Goal: Check status

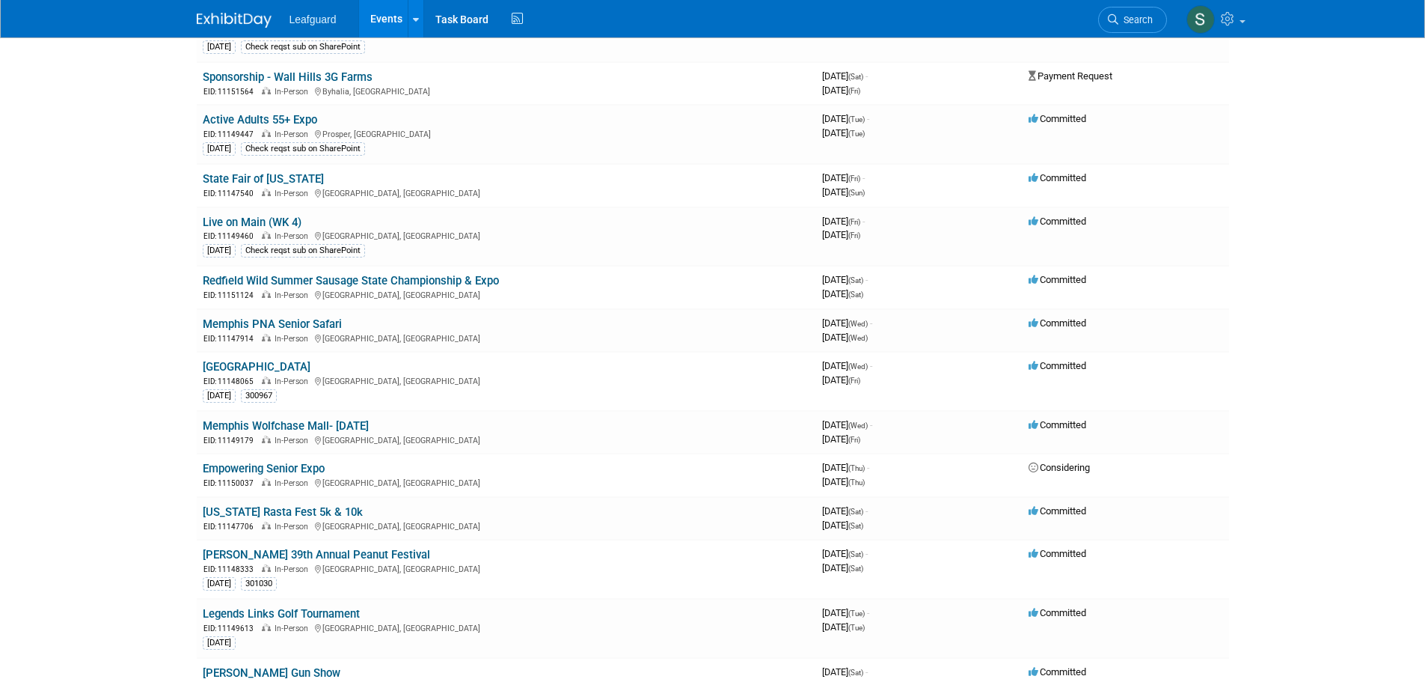
scroll to position [374, 0]
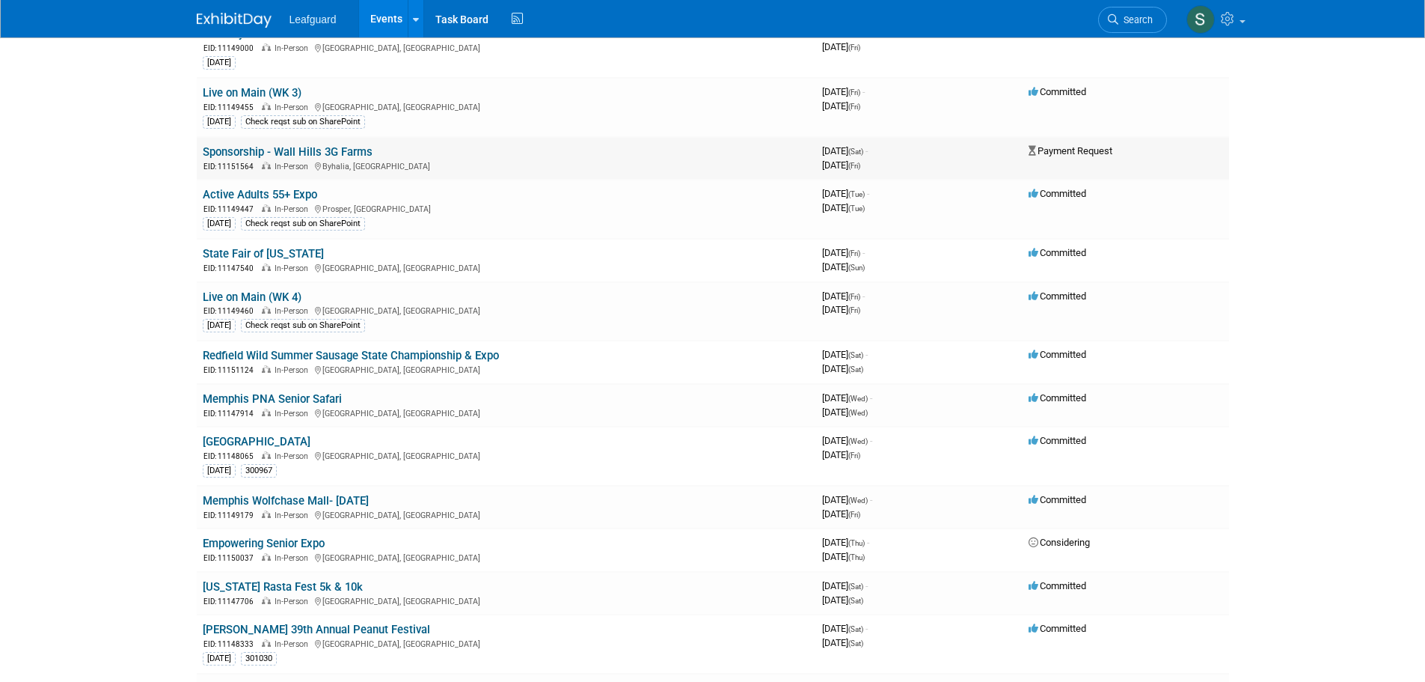
click at [354, 147] on link "Sponsorship - Wall Hills 3G Farms" at bounding box center [288, 151] width 170 height 13
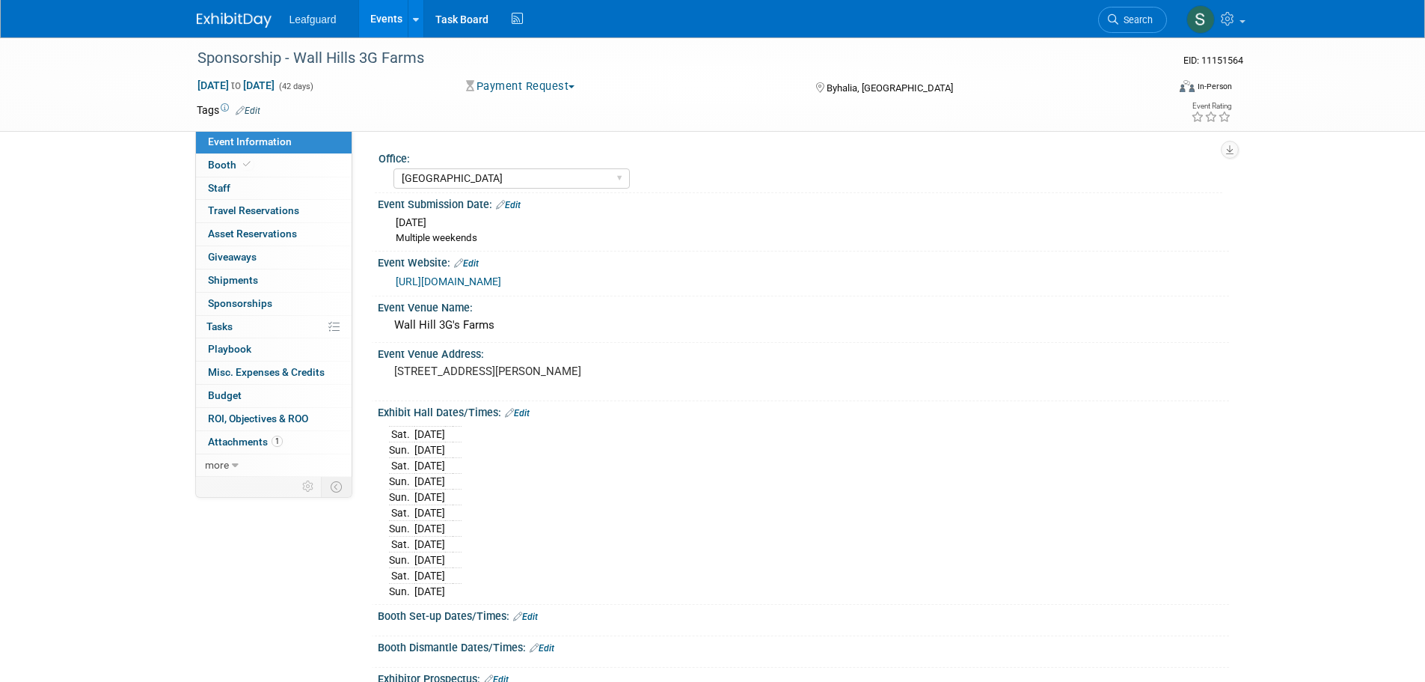
select select "[GEOGRAPHIC_DATA]"
select select "No"
select select "Check"
click at [427, 217] on span "[DATE]" at bounding box center [411, 222] width 31 height 12
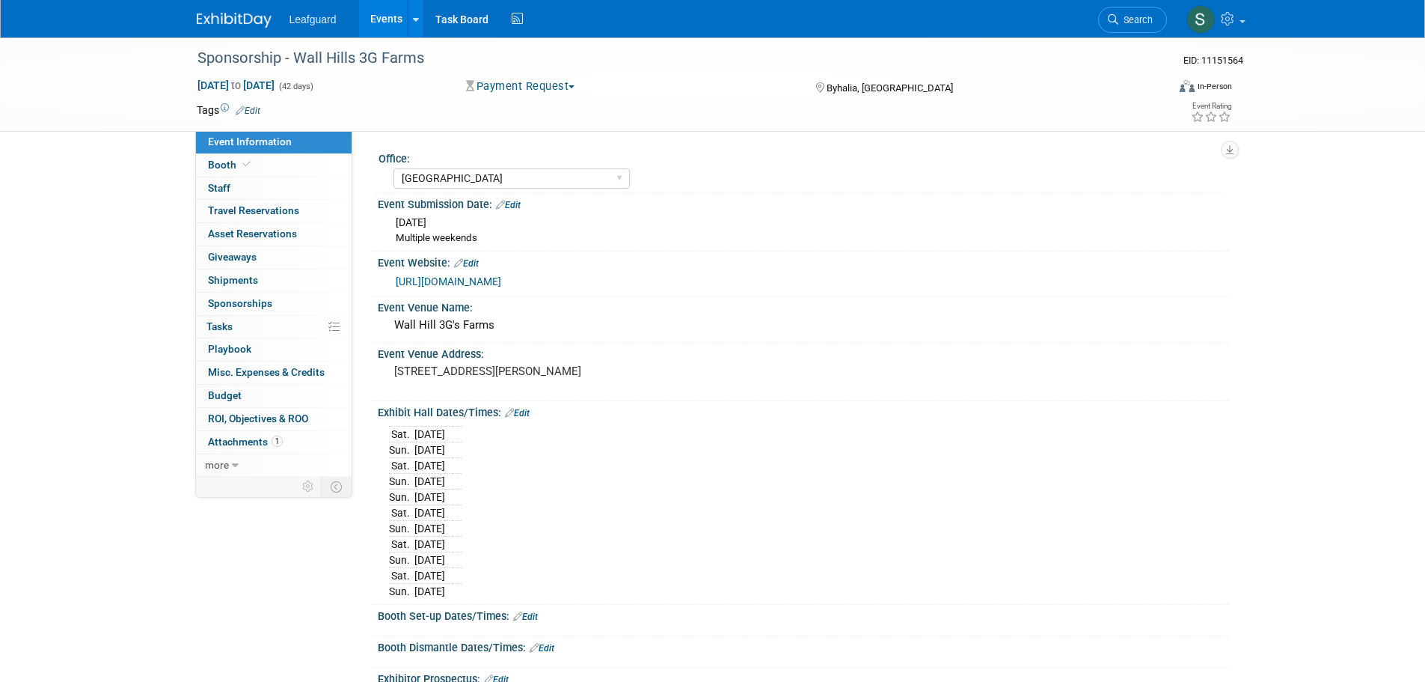
click at [519, 205] on link "Edit" at bounding box center [508, 205] width 25 height 10
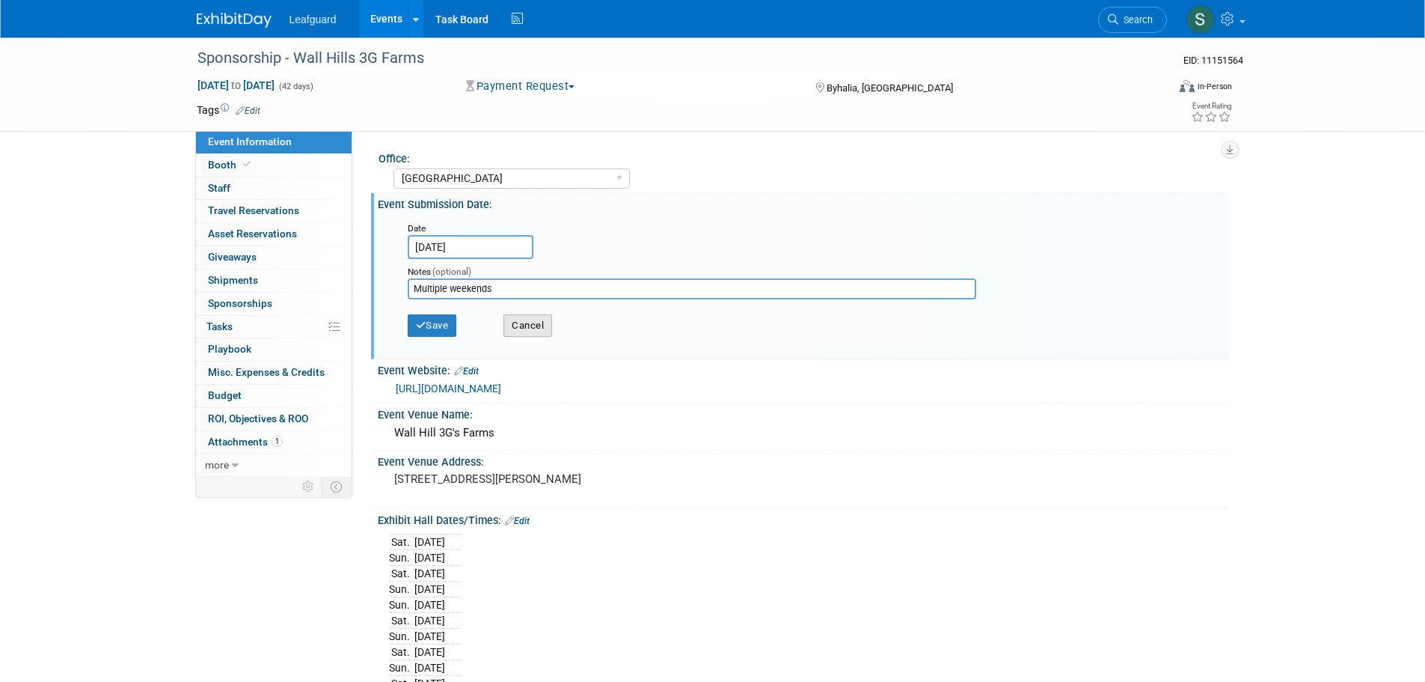
click at [537, 316] on button "Cancel" at bounding box center [528, 325] width 49 height 22
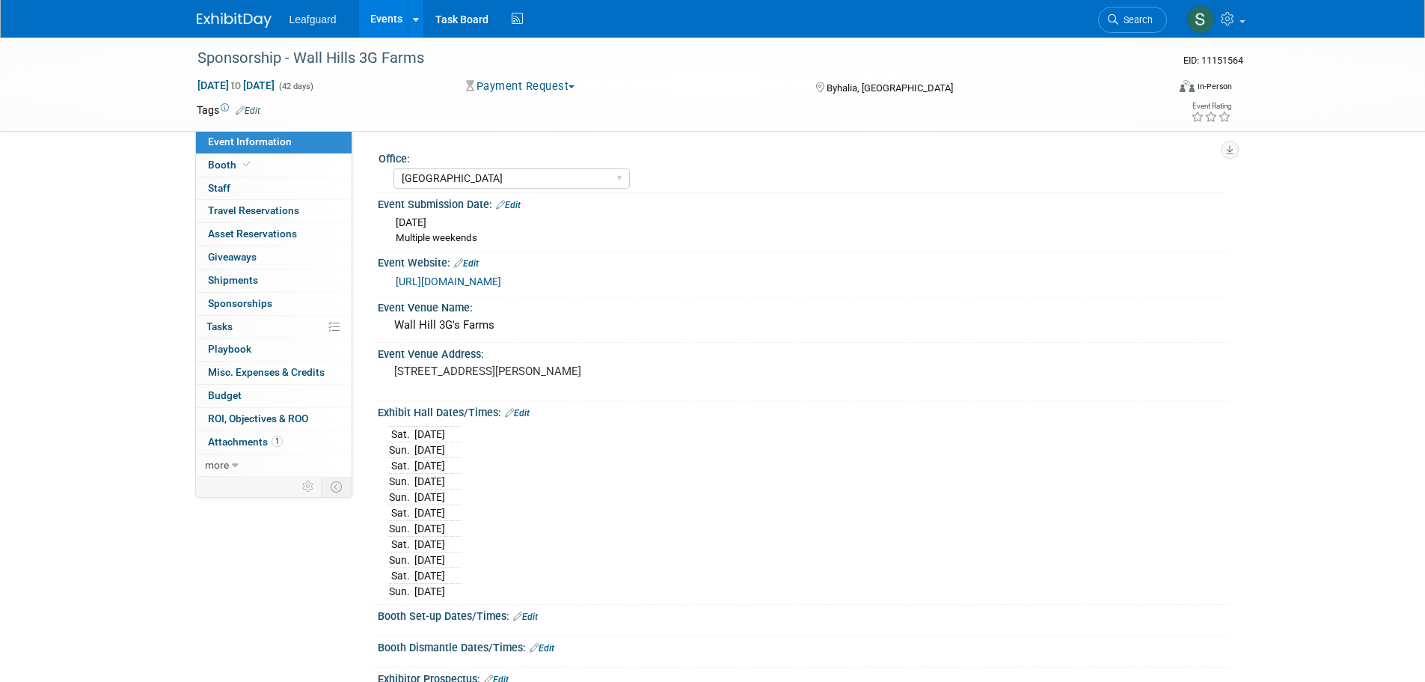
click at [510, 203] on link "Edit" at bounding box center [508, 205] width 25 height 10
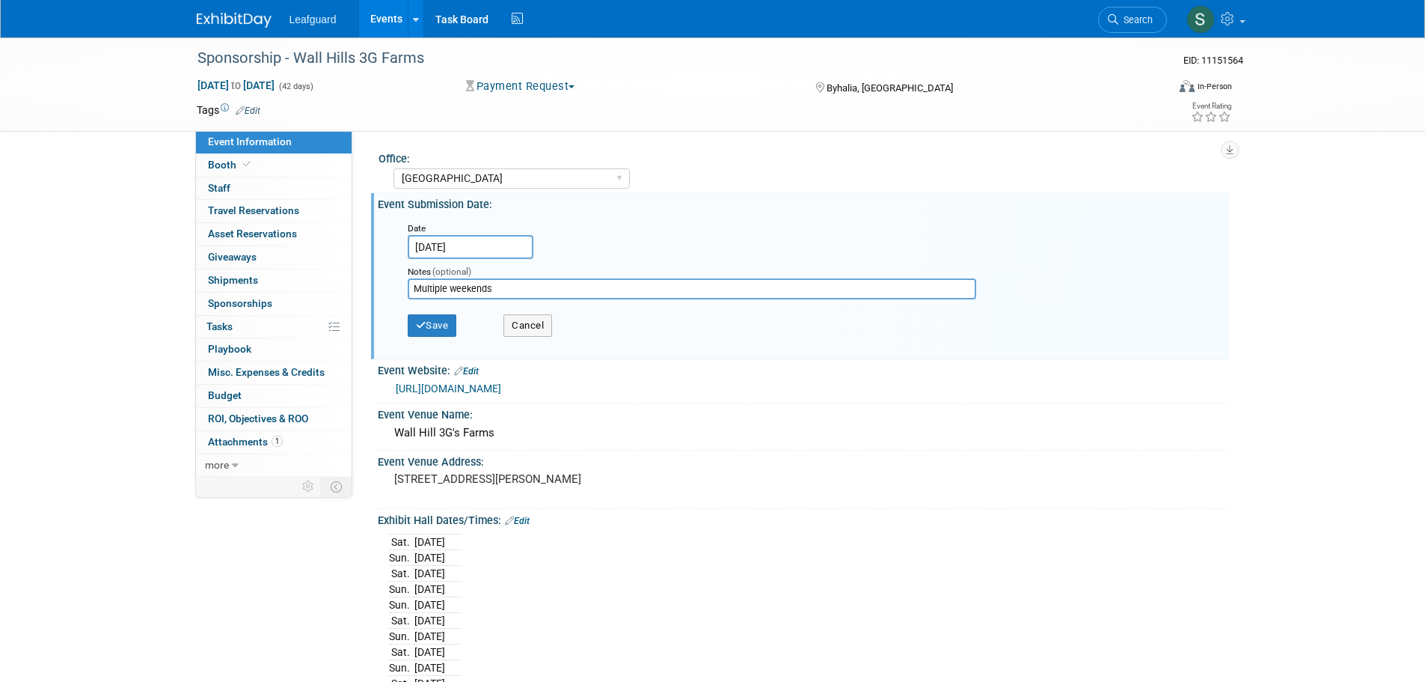
click at [252, 19] on img at bounding box center [234, 20] width 75 height 15
